Goal: Information Seeking & Learning: Find contact information

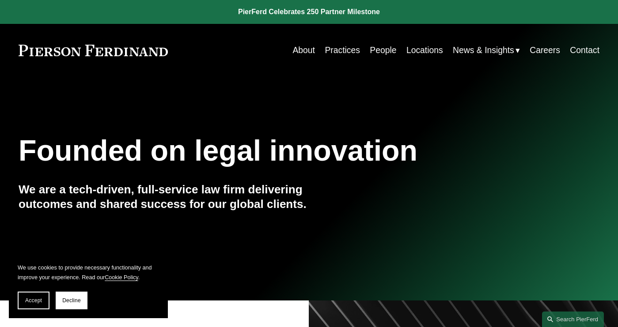
click at [334, 52] on link "Practices" at bounding box center [342, 50] width 35 height 17
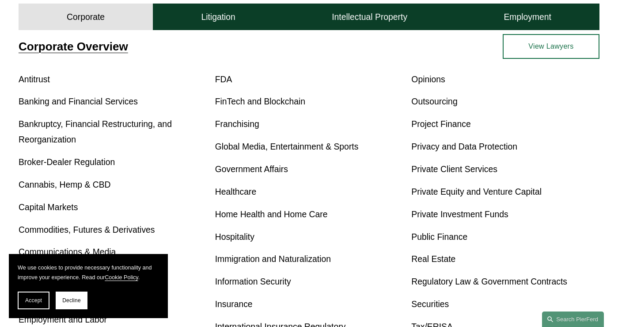
scroll to position [309, 0]
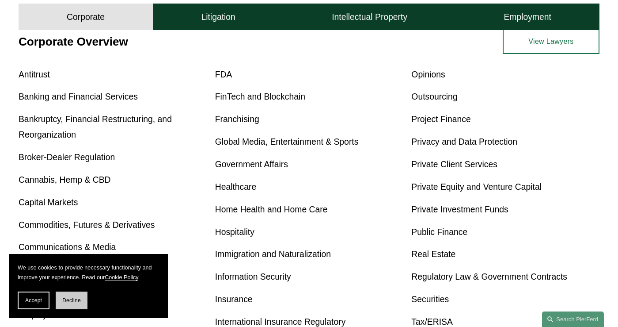
click at [67, 298] on span "Decline" at bounding box center [71, 300] width 19 height 6
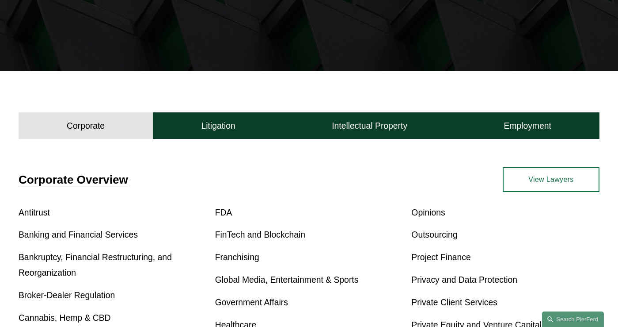
scroll to position [193, 0]
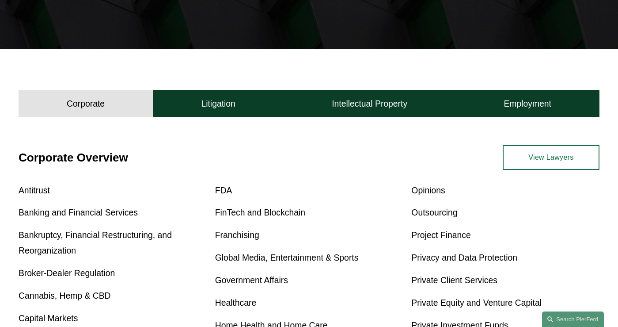
click at [524, 158] on link "View Lawyers" at bounding box center [551, 157] width 97 height 25
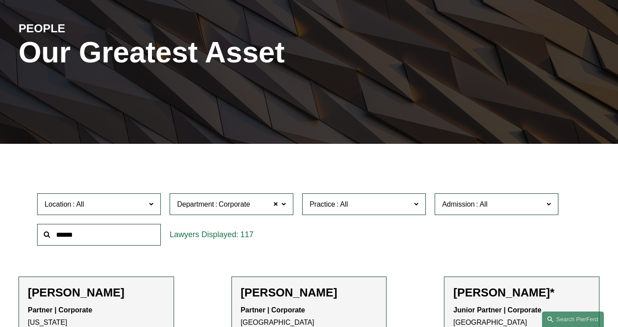
scroll to position [104, 0]
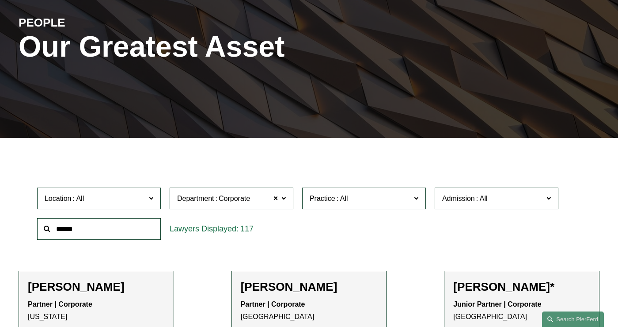
click at [103, 209] on div "Location All Atlanta Austin Boston Charlotte Chicago Cincinnati Cleveland Colum…" at bounding box center [99, 198] width 133 height 31
click at [103, 201] on span "Location" at bounding box center [95, 198] width 101 height 12
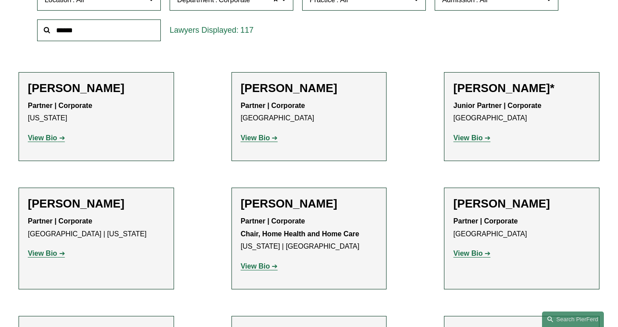
scroll to position [409, 0]
click at [0, 0] on link "Seattle" at bounding box center [0, 0] width 0 height 0
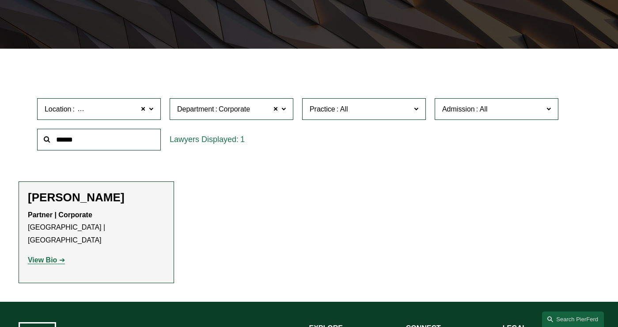
scroll to position [196, 0]
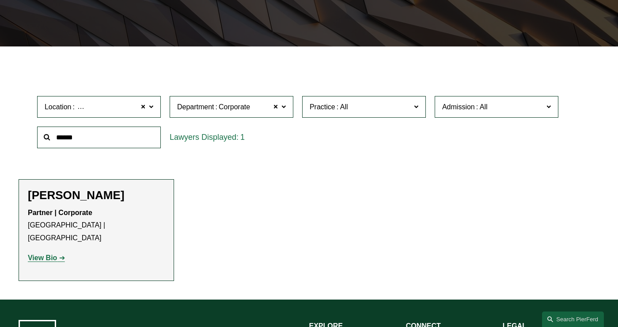
click at [45, 254] on strong "View Bio" at bounding box center [42, 258] width 29 height 8
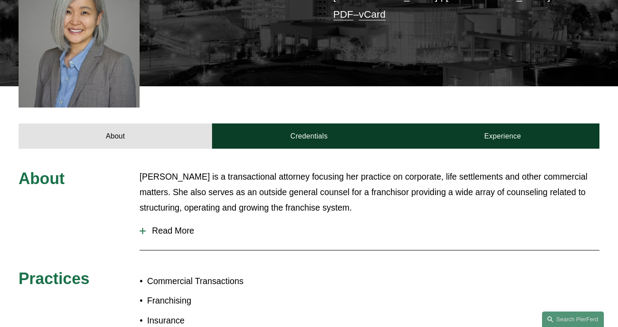
scroll to position [273, 0]
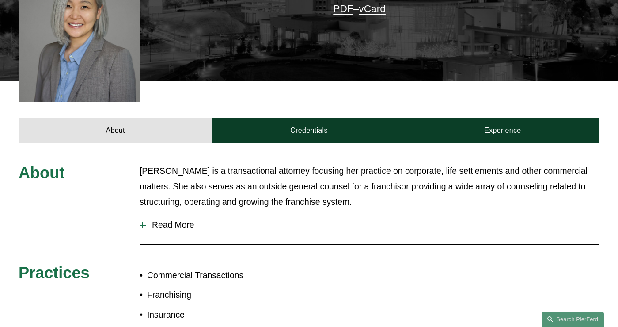
click at [156, 220] on span "Read More" at bounding box center [373, 225] width 454 height 10
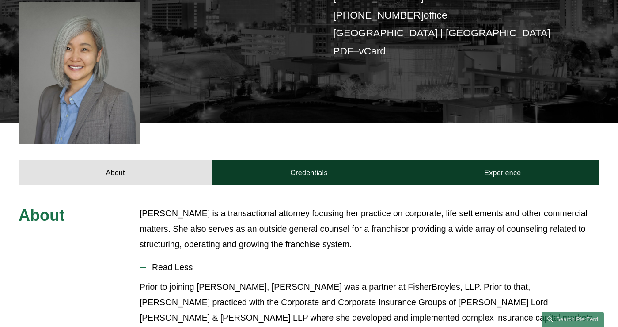
scroll to position [221, 0]
